Goal: Task Accomplishment & Management: Complete application form

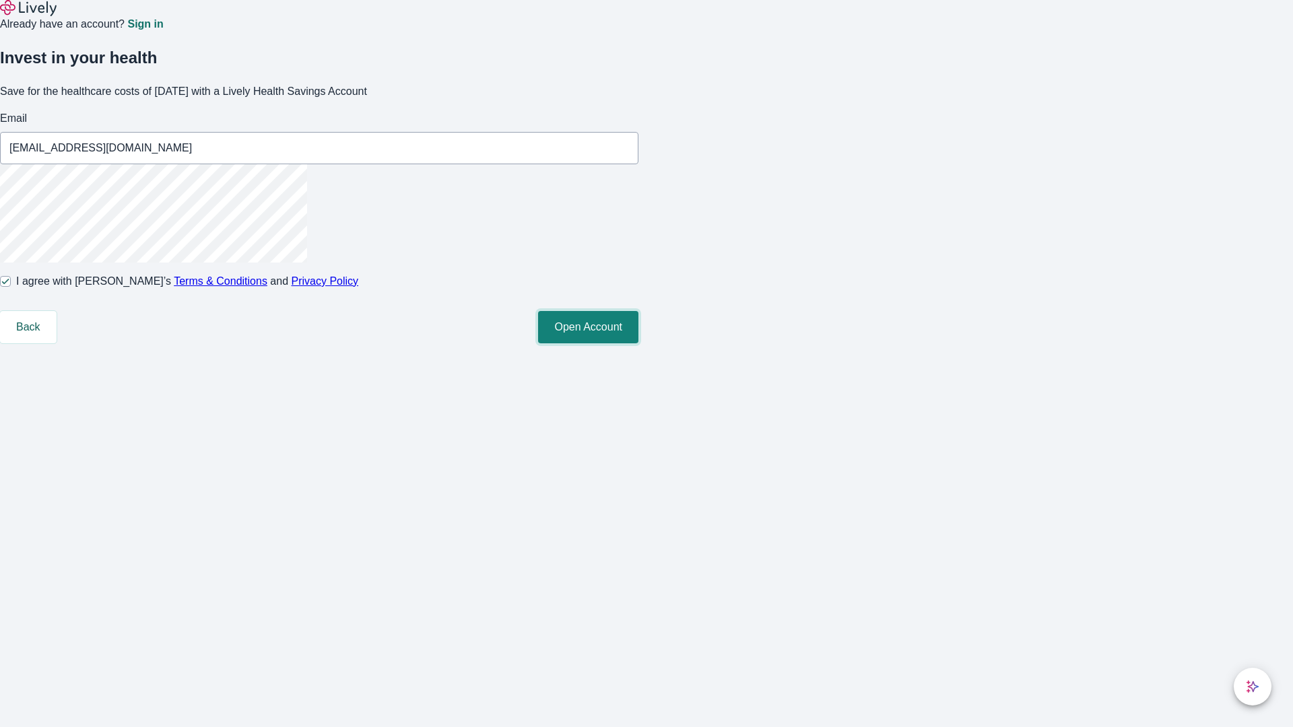
click at [638, 343] on button "Open Account" at bounding box center [588, 327] width 100 height 32
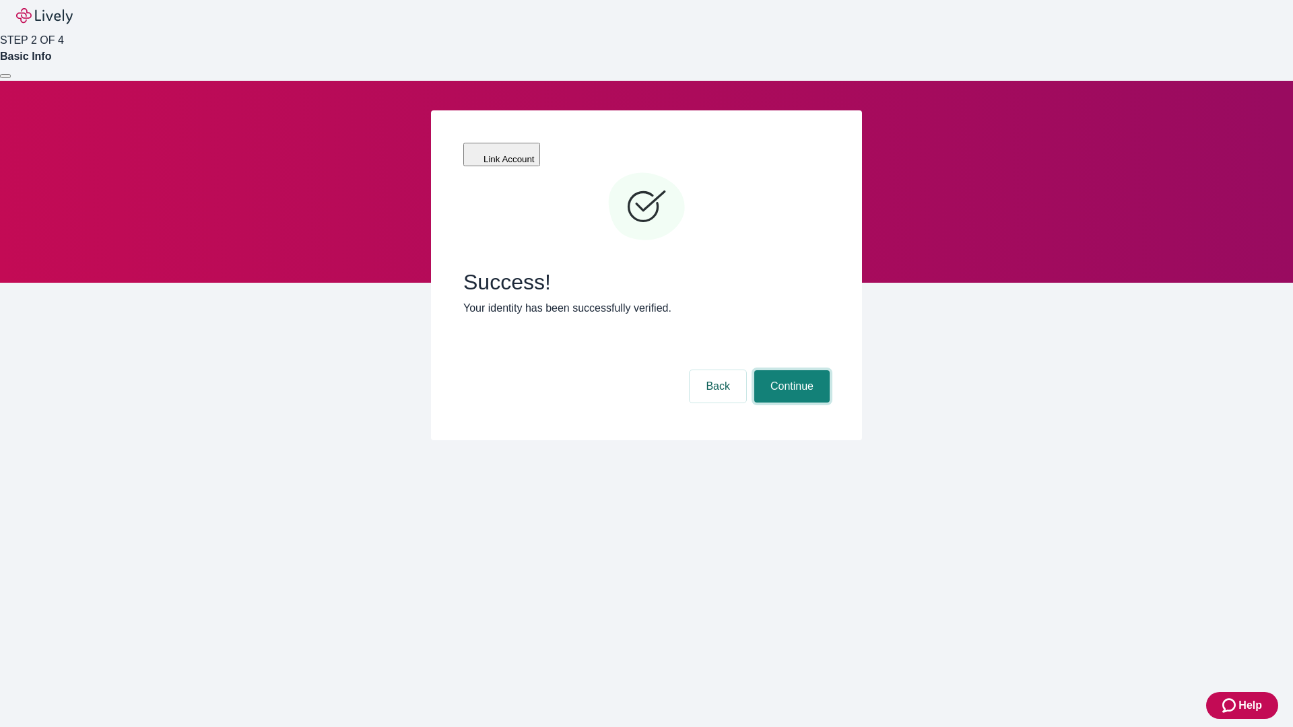
click at [790, 370] on button "Continue" at bounding box center [791, 386] width 75 height 32
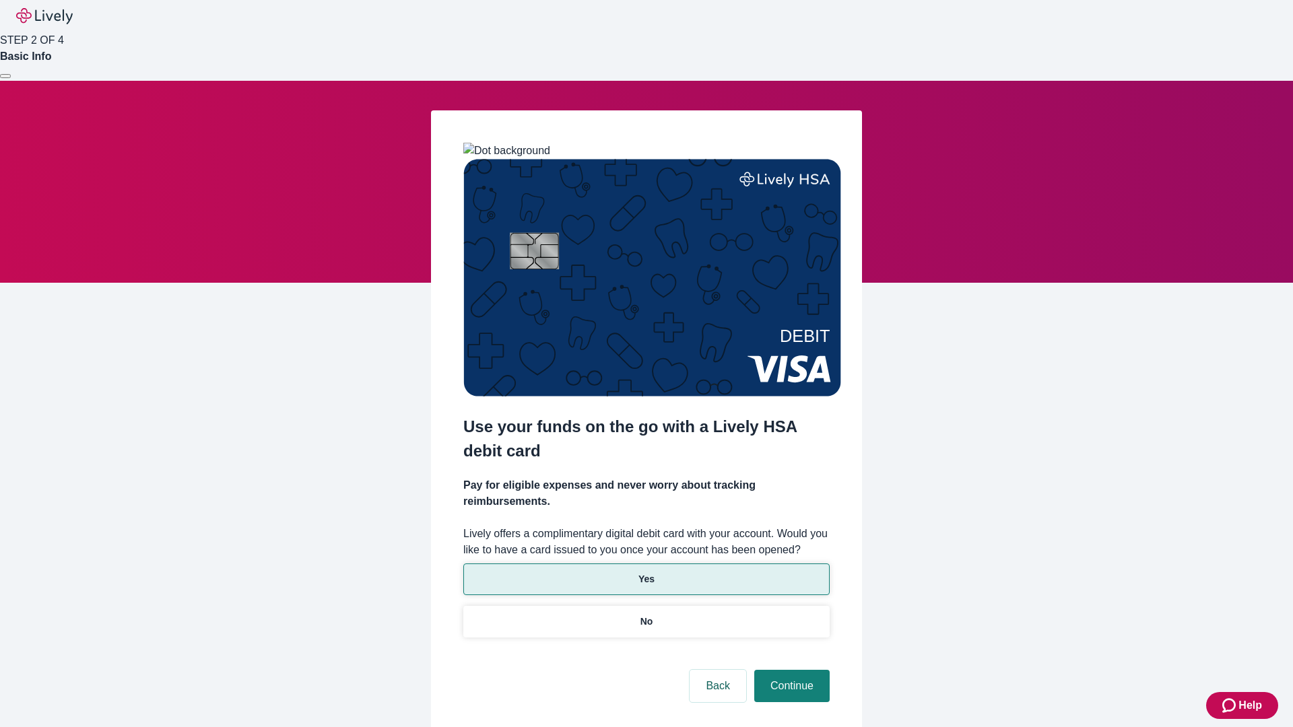
click at [646, 572] on p "Yes" at bounding box center [646, 579] width 16 height 14
click at [790, 670] on button "Continue" at bounding box center [791, 686] width 75 height 32
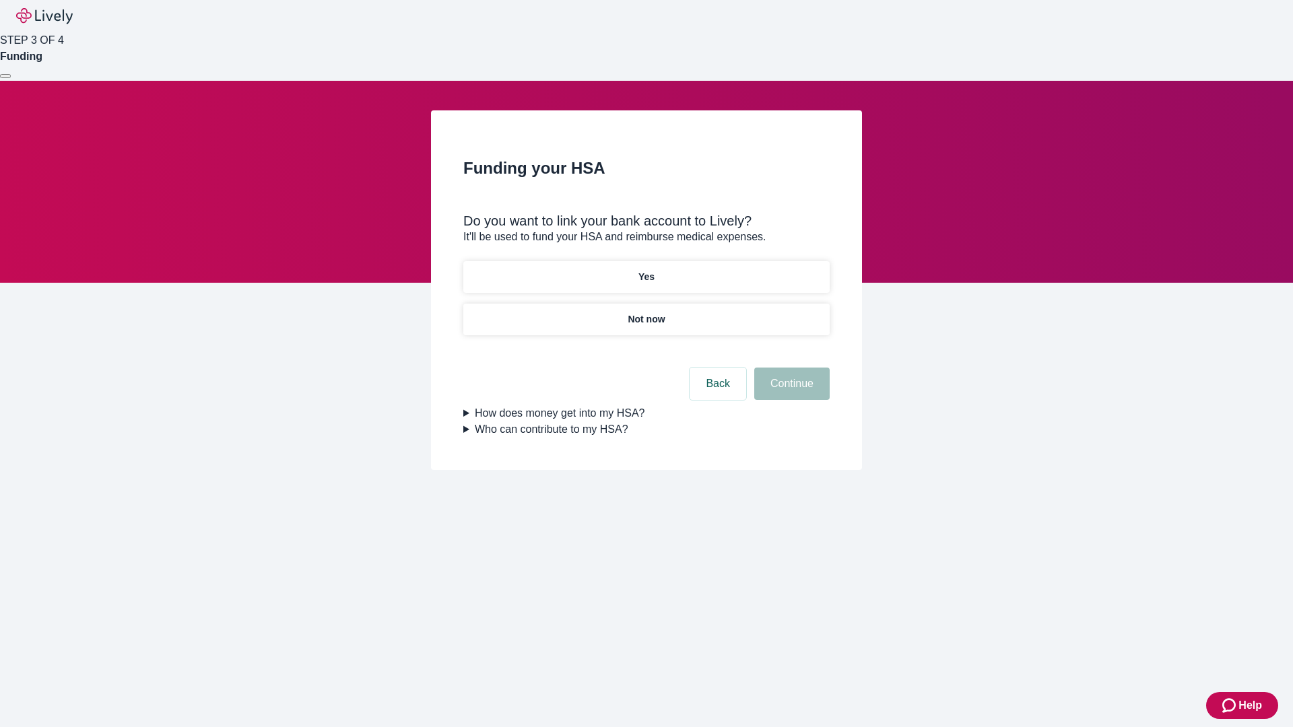
click at [646, 312] on p "Not now" at bounding box center [646, 319] width 37 height 14
click at [790, 392] on button "Continue" at bounding box center [791, 384] width 75 height 32
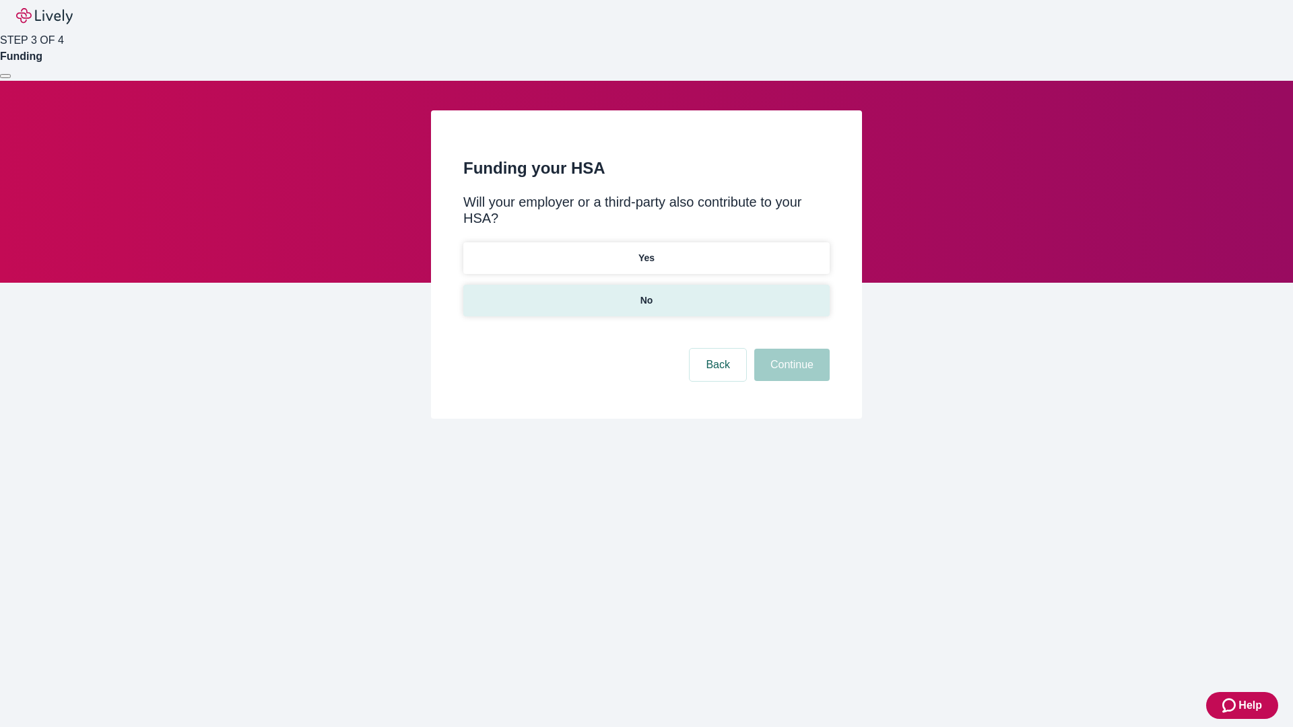
click at [646, 294] on p "No" at bounding box center [646, 301] width 13 height 14
click at [790, 349] on button "Continue" at bounding box center [791, 365] width 75 height 32
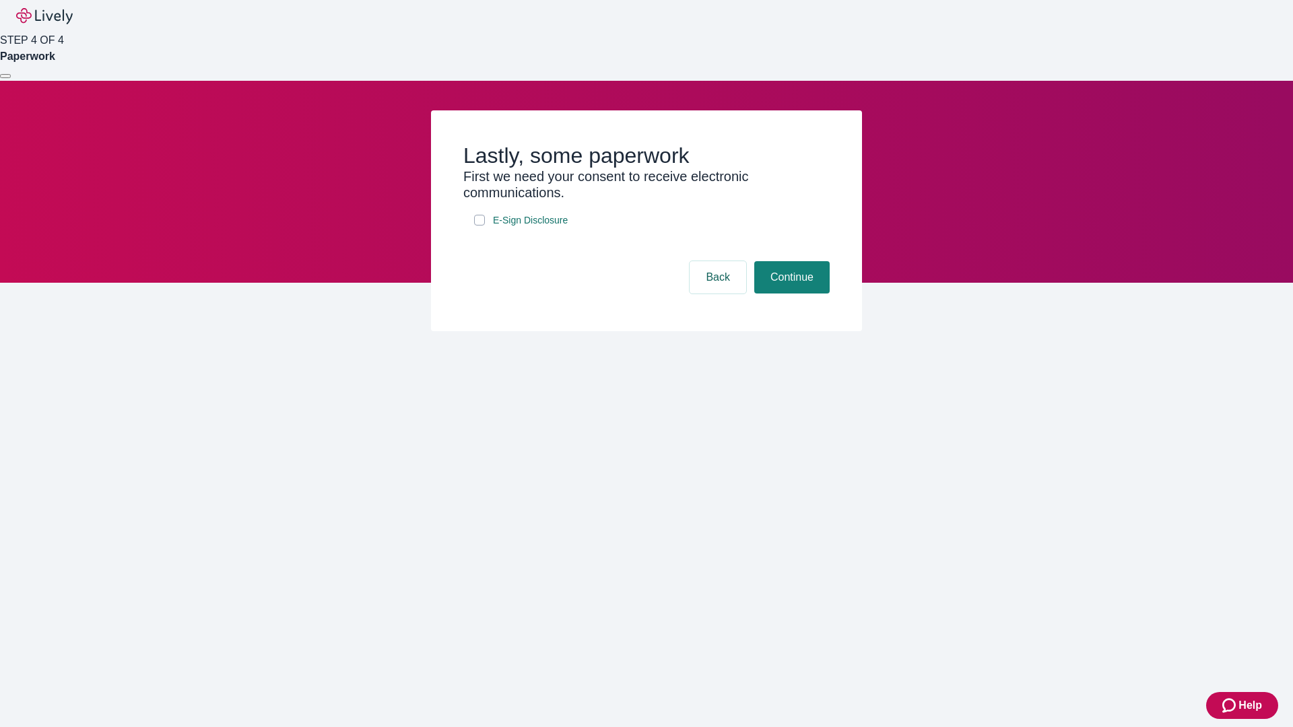
click at [479, 226] on input "E-Sign Disclosure" at bounding box center [479, 220] width 11 height 11
checkbox input "true"
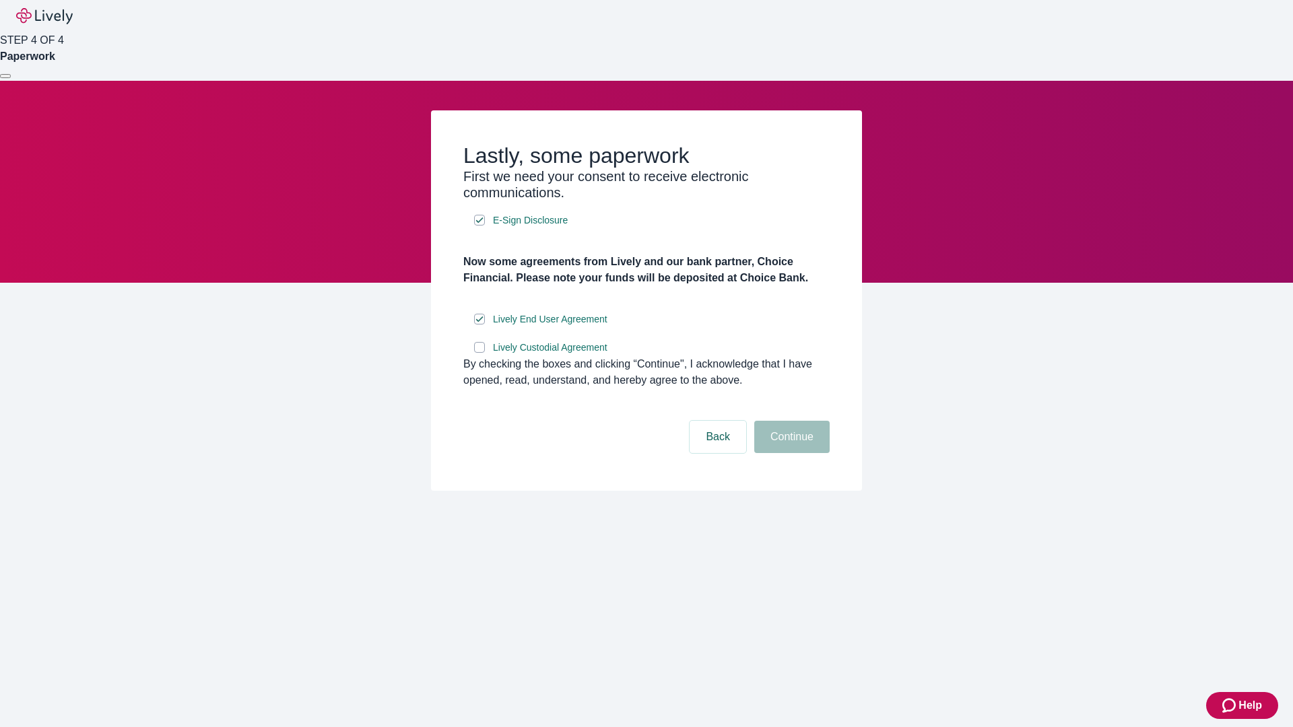
click at [479, 353] on input "Lively Custodial Agreement" at bounding box center [479, 347] width 11 height 11
checkbox input "true"
click at [790, 453] on button "Continue" at bounding box center [791, 437] width 75 height 32
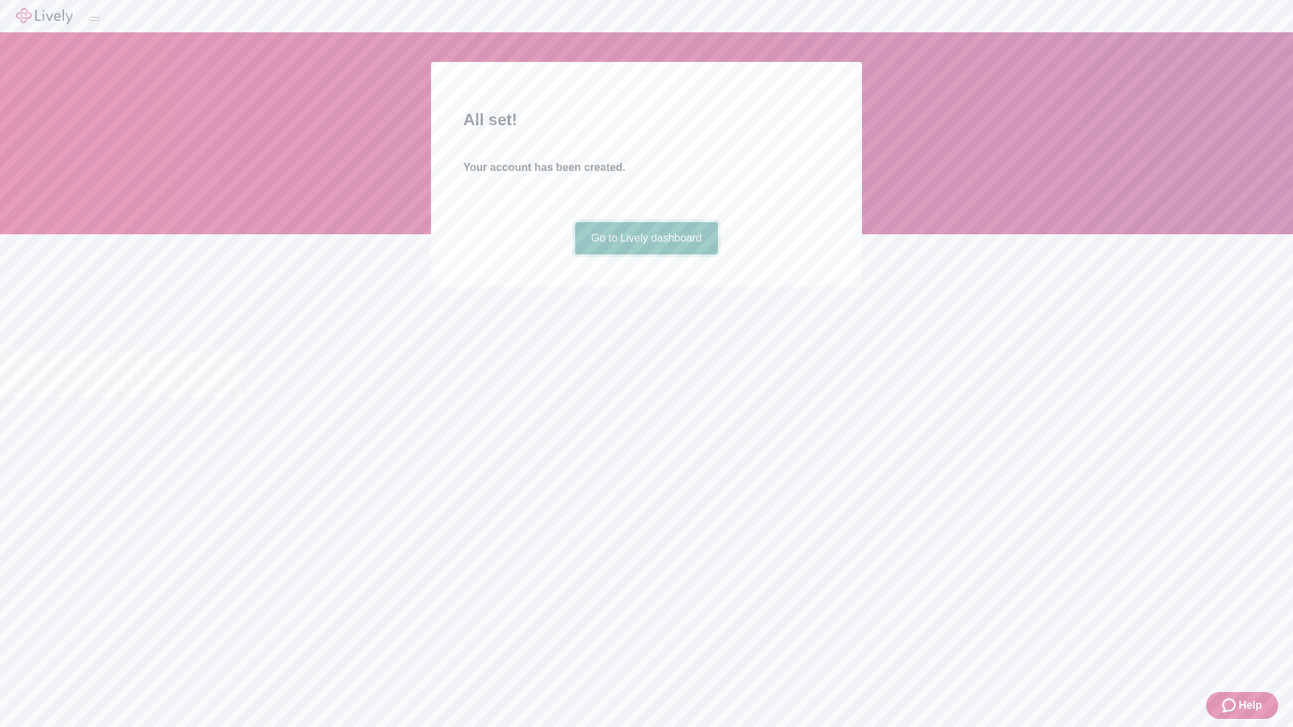
click at [646, 255] on link "Go to Lively dashboard" at bounding box center [646, 238] width 143 height 32
